Goal: Task Accomplishment & Management: Manage account settings

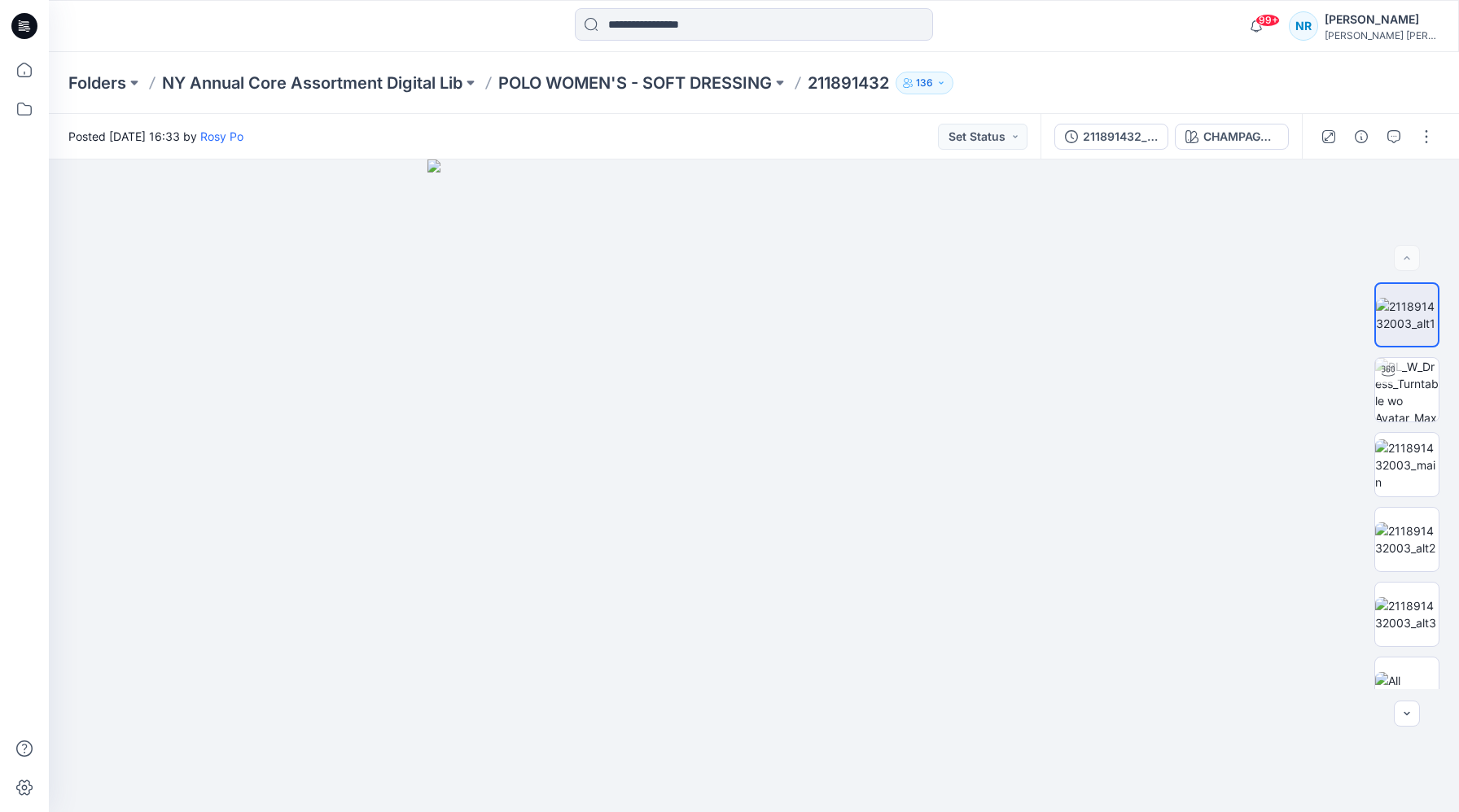
click at [1382, 36] on div "[PERSON_NAME] [PERSON_NAME]" at bounding box center [1381, 35] width 114 height 12
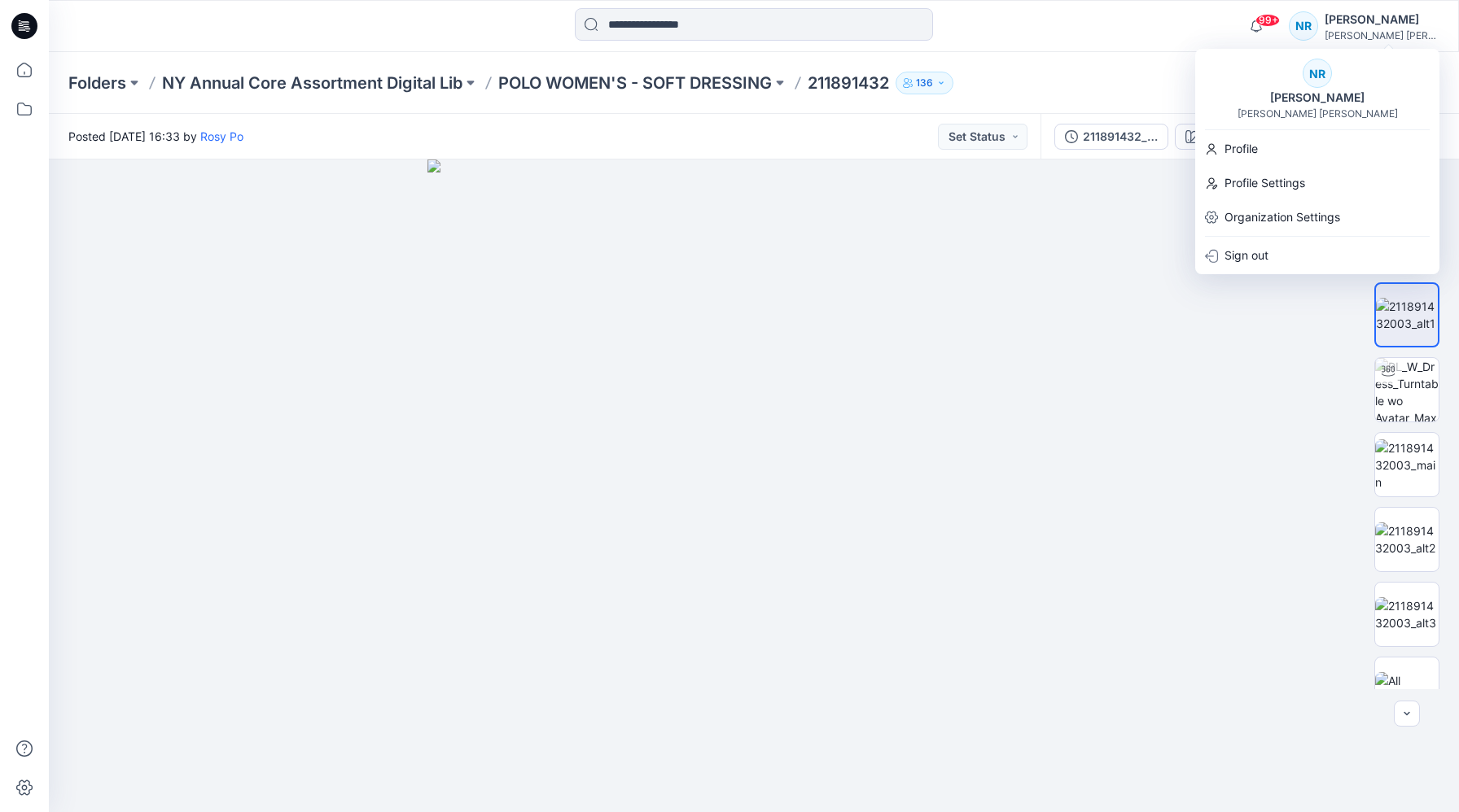
click at [1324, 80] on div "NR" at bounding box center [1317, 73] width 29 height 29
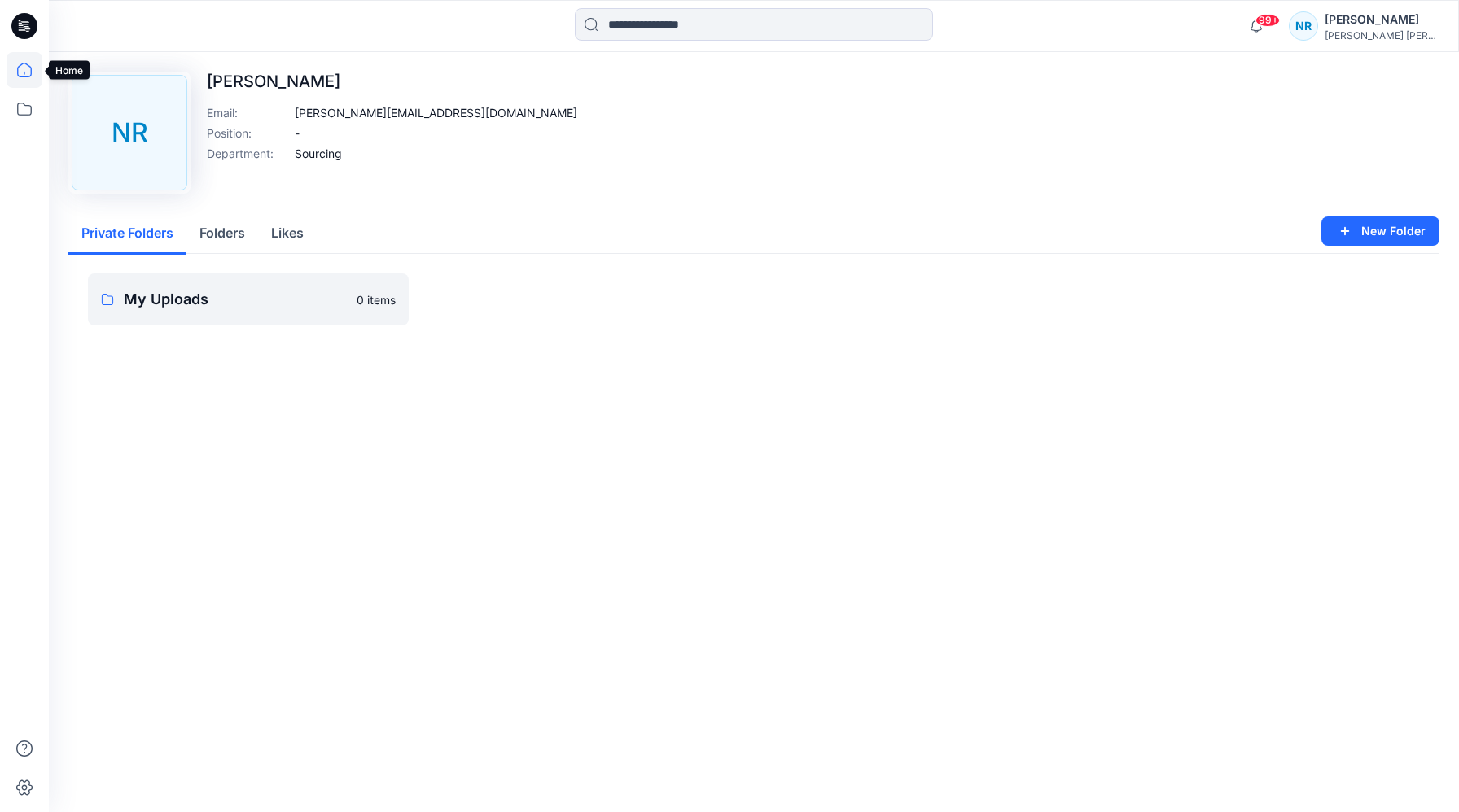
click at [26, 70] on icon at bounding box center [24, 69] width 36 height 36
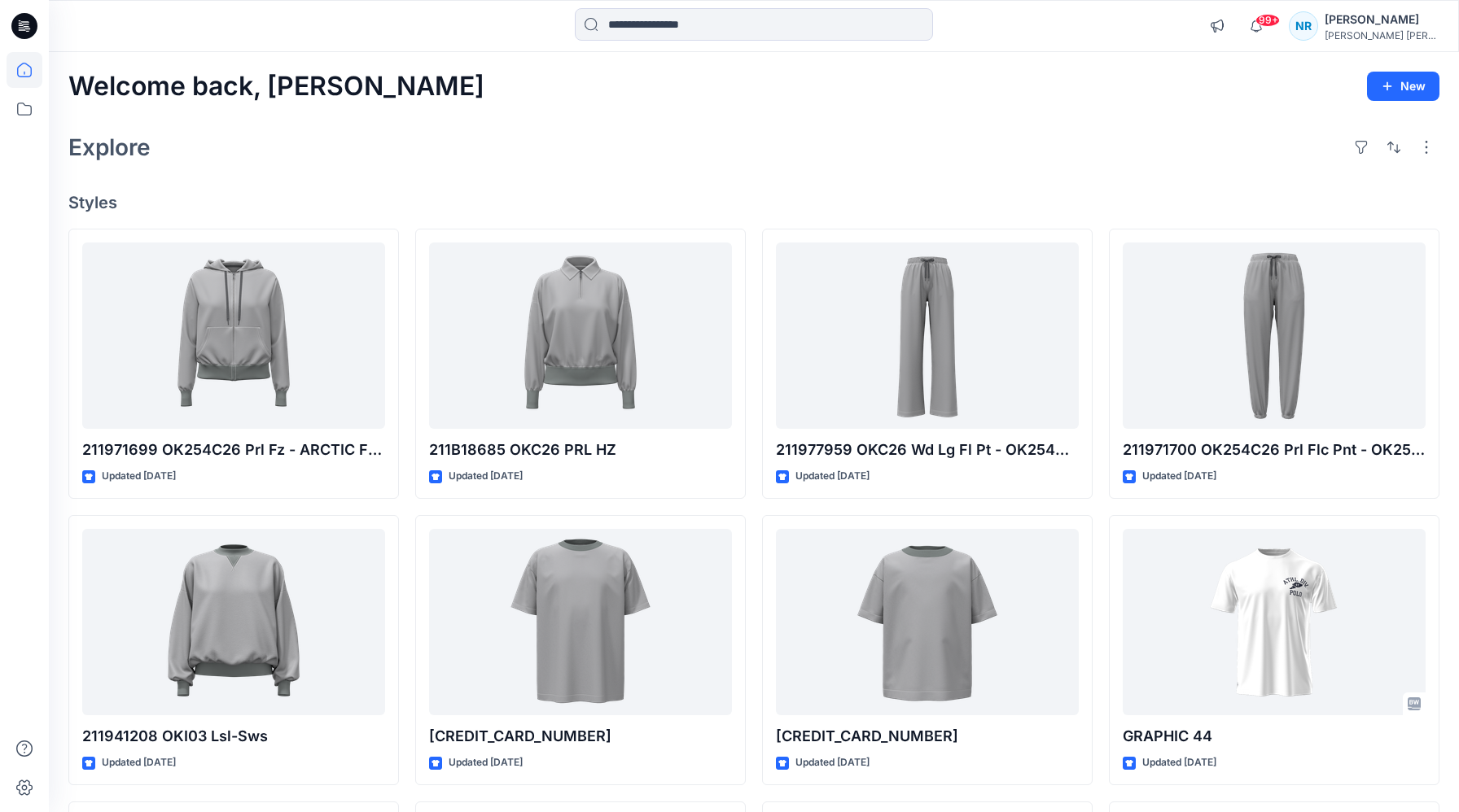
click at [21, 30] on icon at bounding box center [23, 29] width 7 height 1
click at [1318, 30] on div "NR" at bounding box center [1303, 26] width 29 height 29
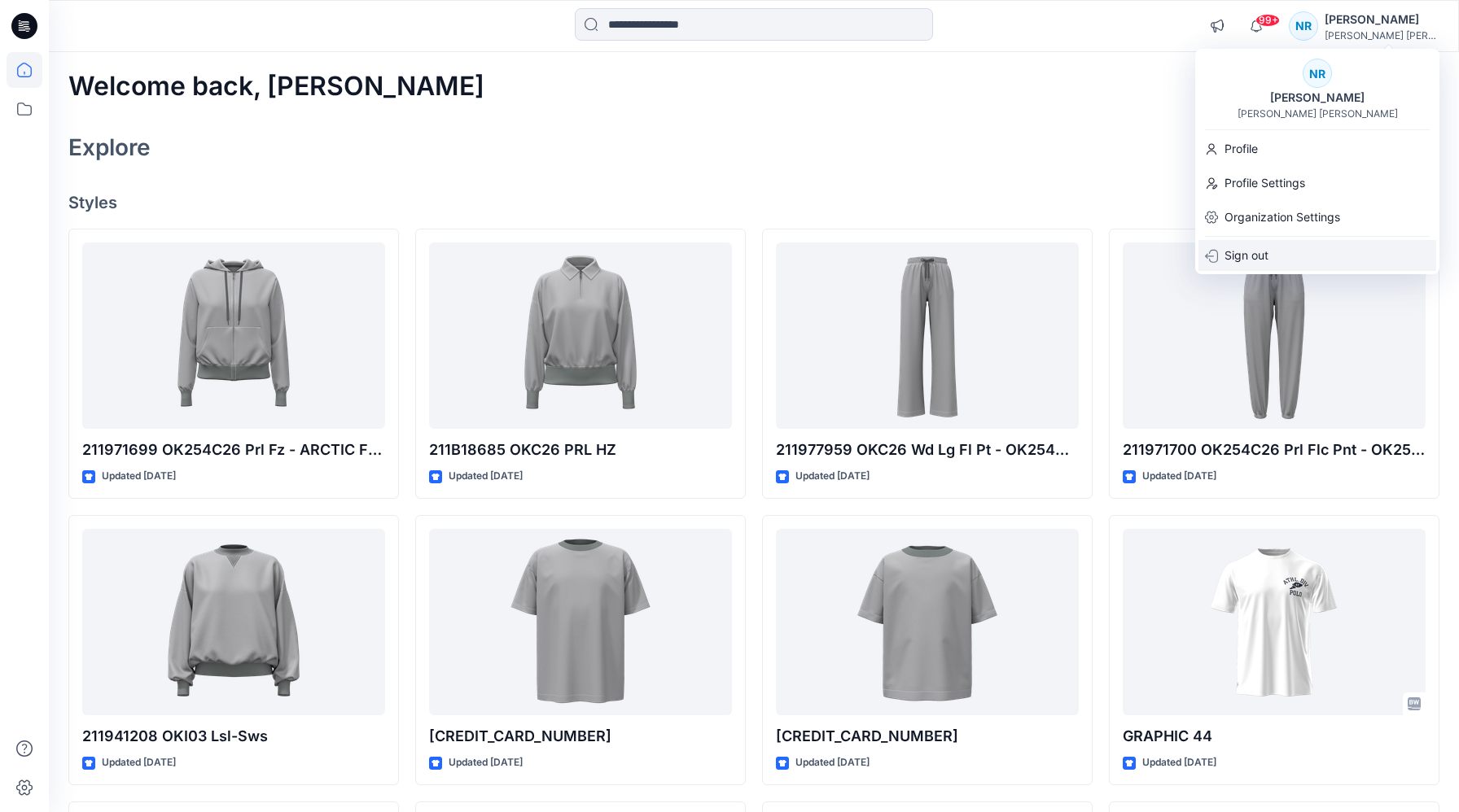
click at [1273, 251] on div "Sign out" at bounding box center [1317, 256] width 238 height 31
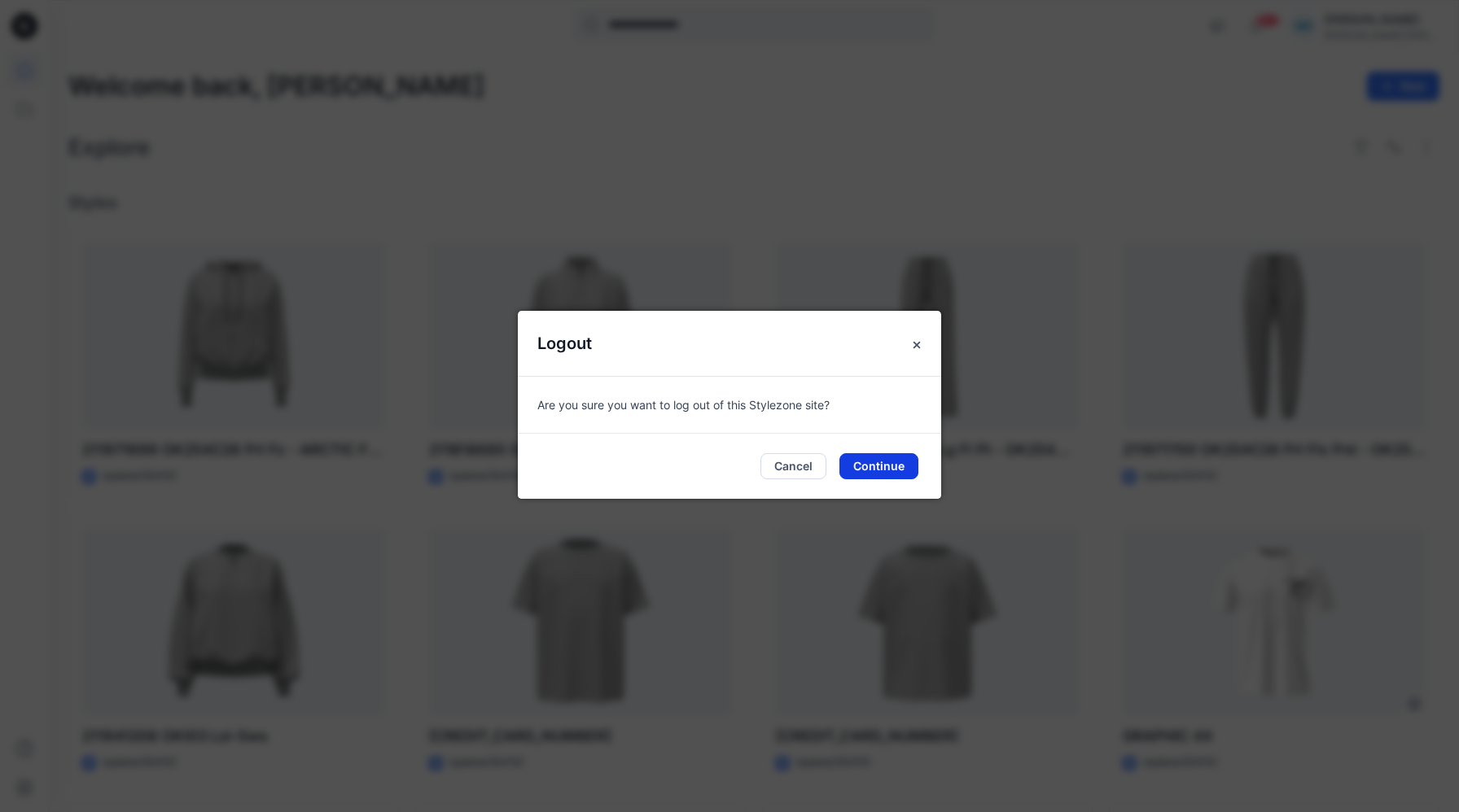
click at [878, 455] on button "Continue" at bounding box center [879, 466] width 79 height 26
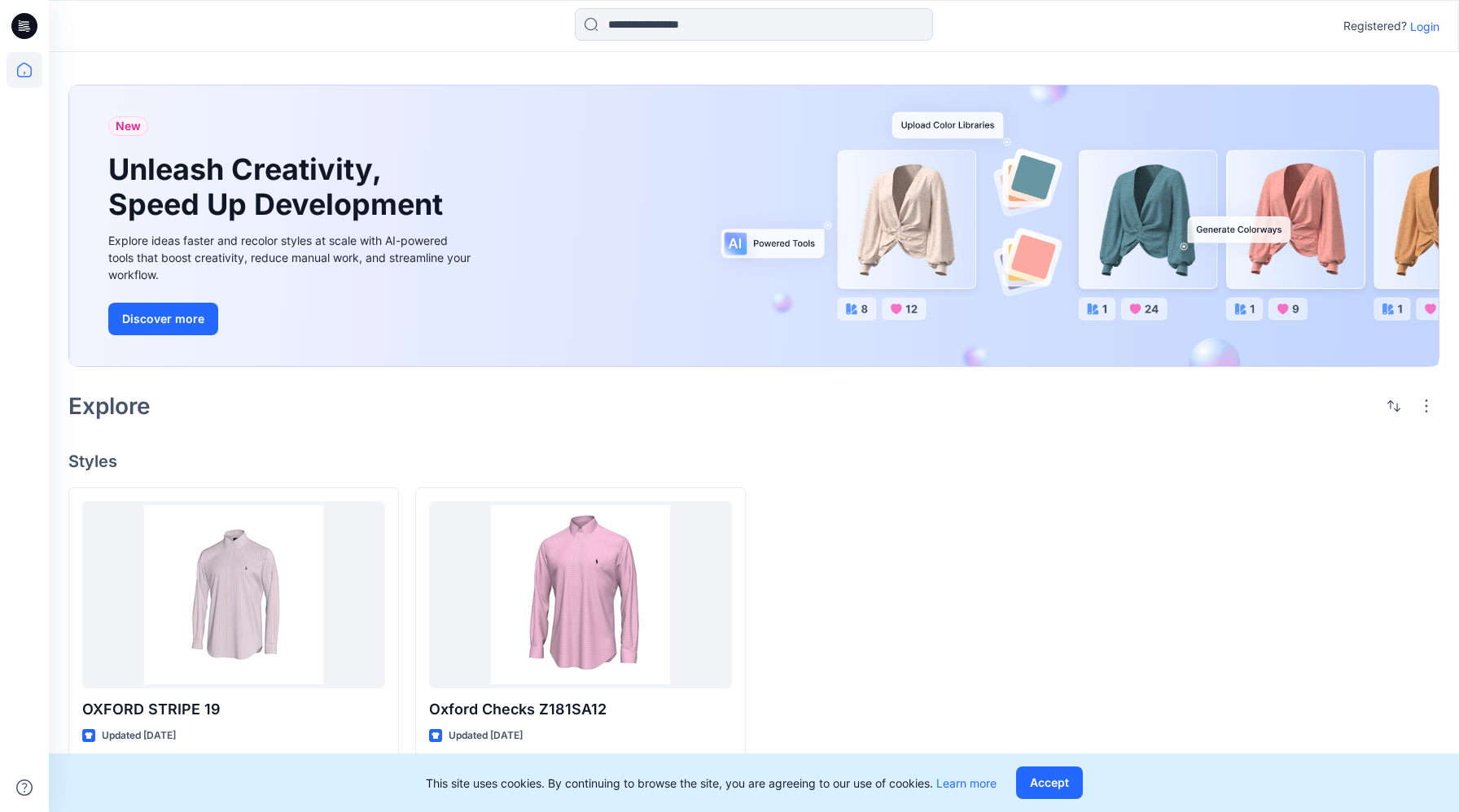
click at [1422, 29] on p "Login" at bounding box center [1424, 26] width 29 height 17
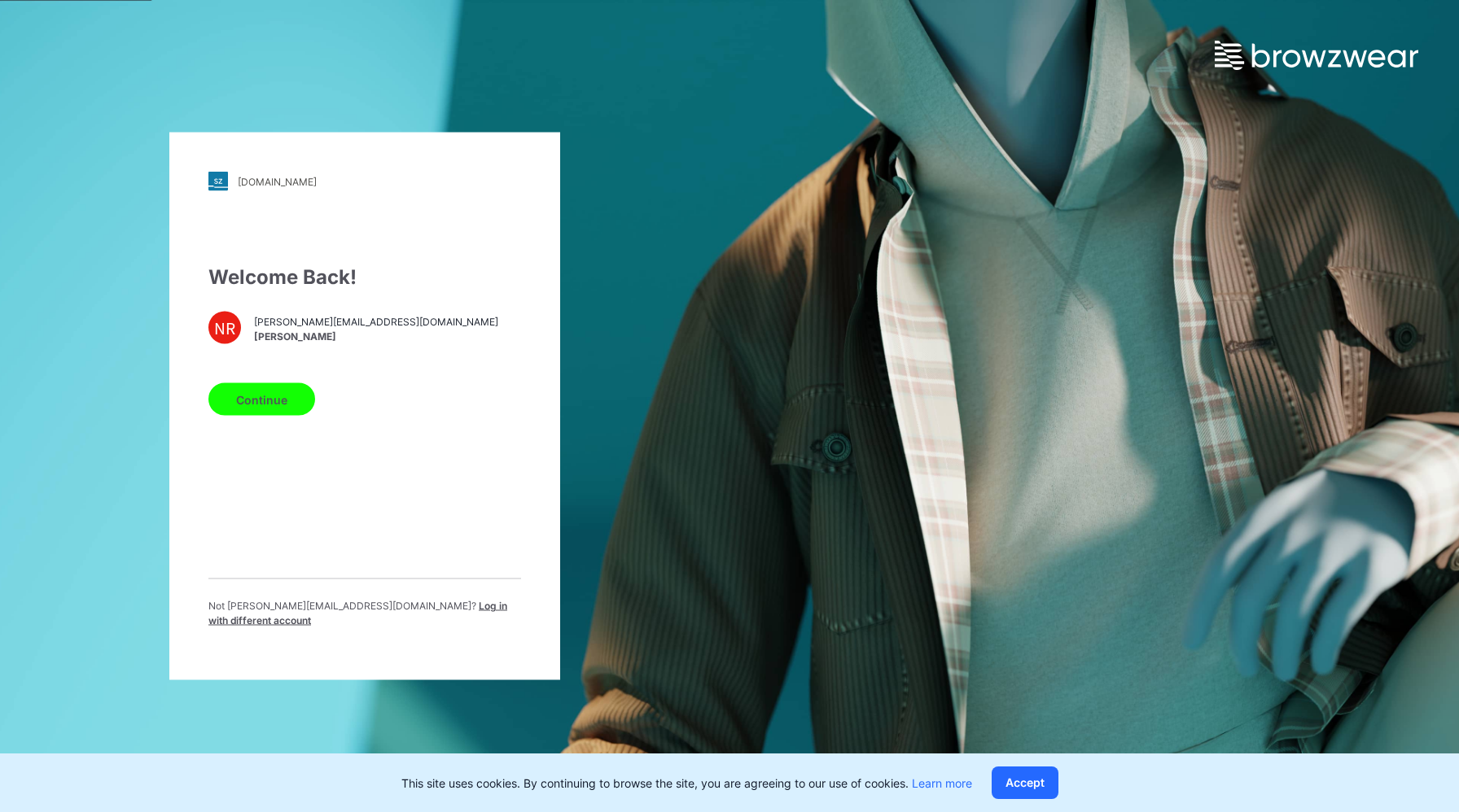
click at [269, 403] on button "Continue" at bounding box center [261, 400] width 107 height 33
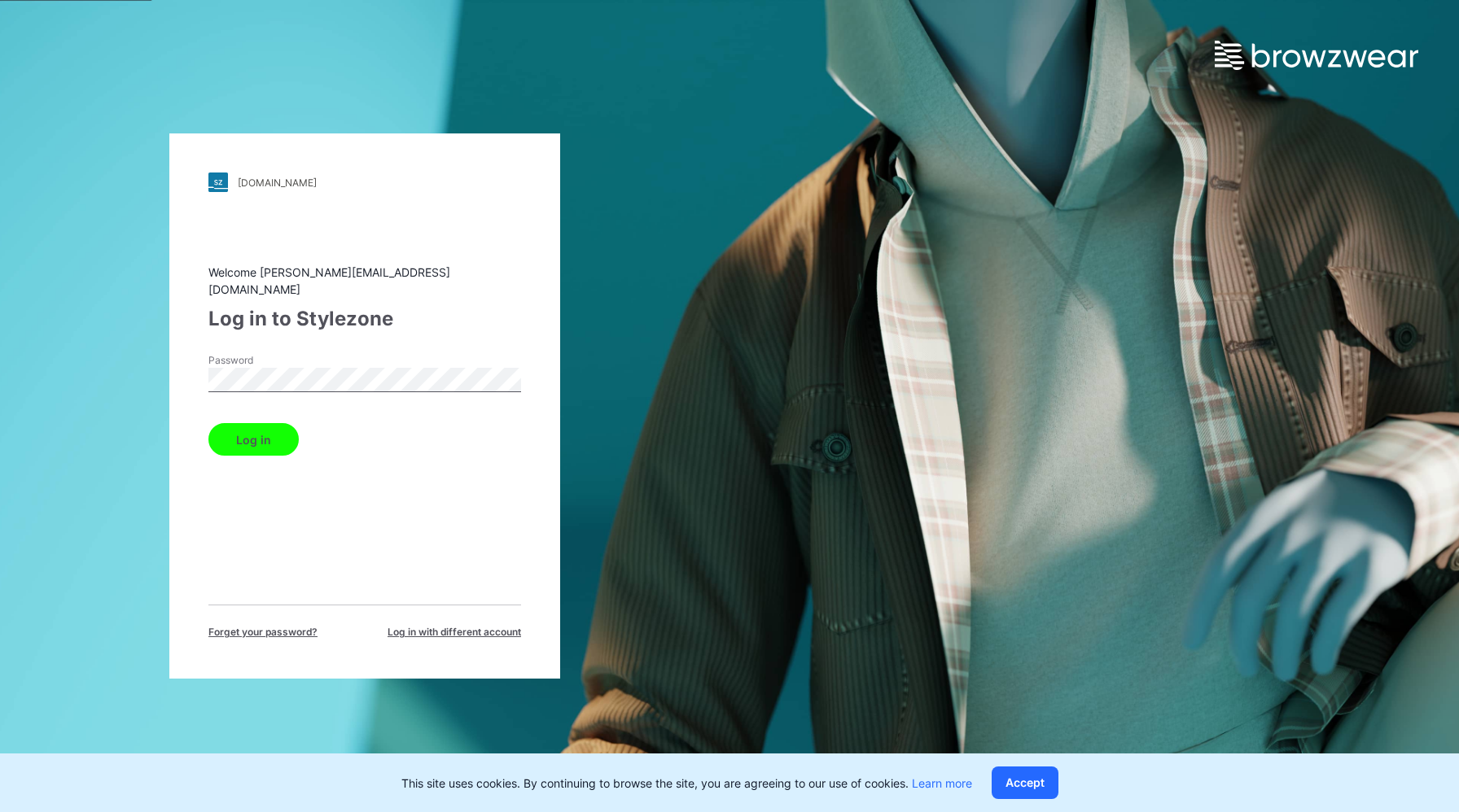
click at [209, 423] on button "Log in" at bounding box center [253, 440] width 90 height 33
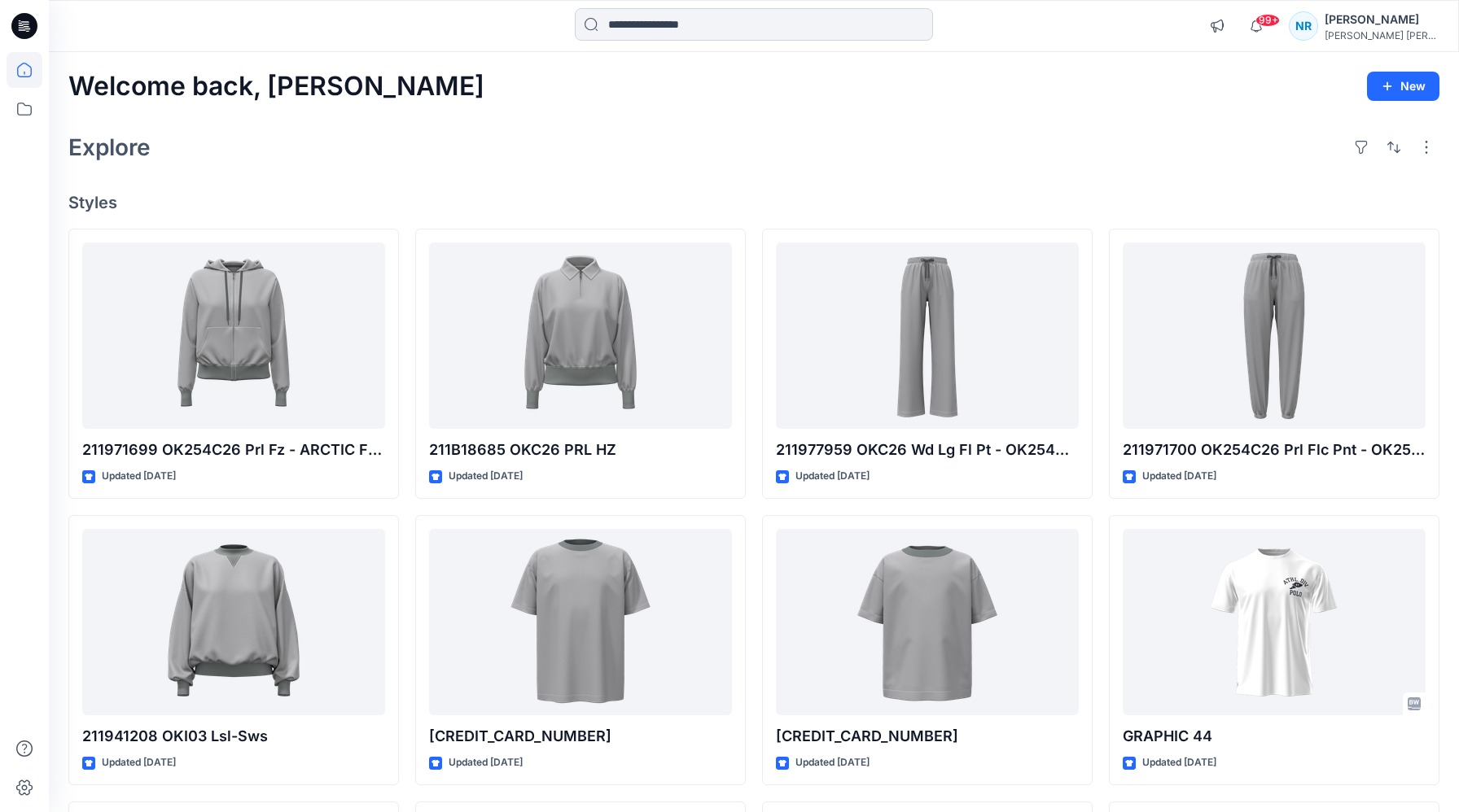
click at [673, 30] on input at bounding box center [753, 25] width 358 height 33
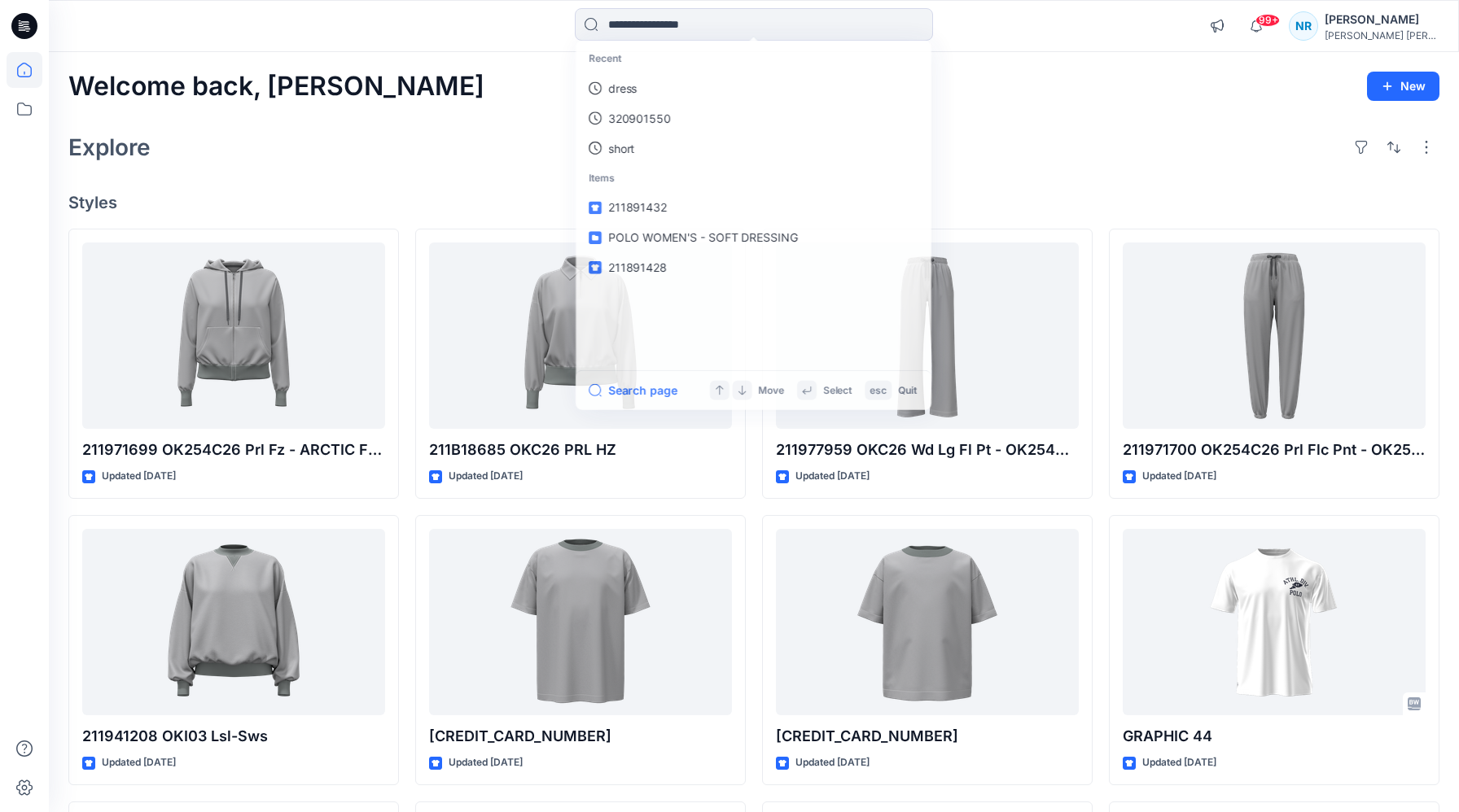
click at [460, 118] on div "Welcome back, [PERSON_NAME] New Explore Styles 211971699 OK254C26 Prl Fz - ARCT…" at bounding box center [754, 601] width 1410 height 1098
